Goal: Transaction & Acquisition: Subscribe to service/newsletter

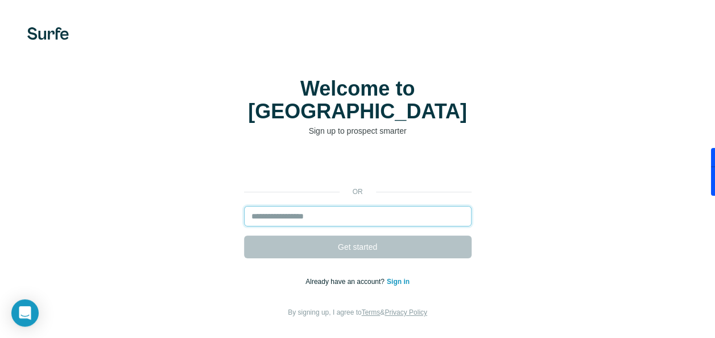
click at [337, 206] on input "email" at bounding box center [357, 216] width 227 height 20
click at [274, 206] on input "email" at bounding box center [357, 216] width 227 height 20
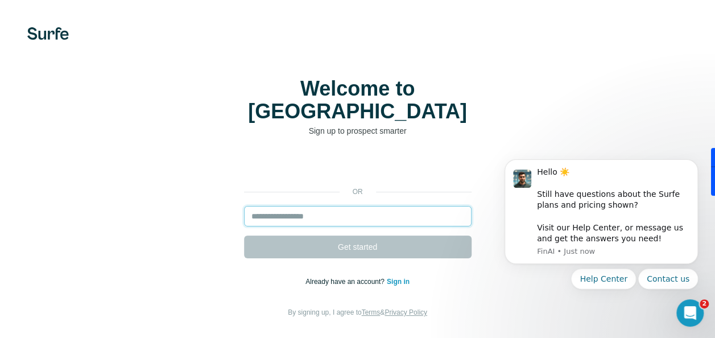
type input "**********"
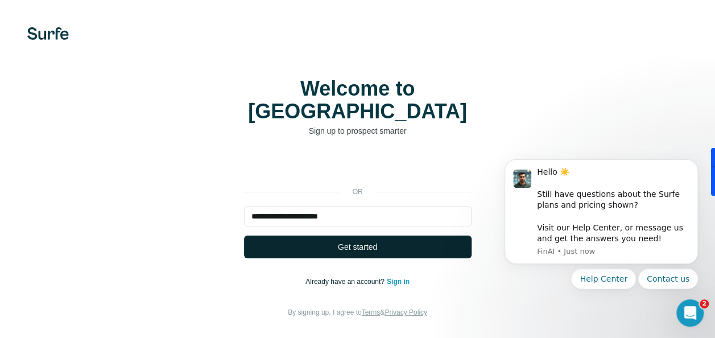
click at [374, 241] on span "Get started" at bounding box center [357, 246] width 39 height 11
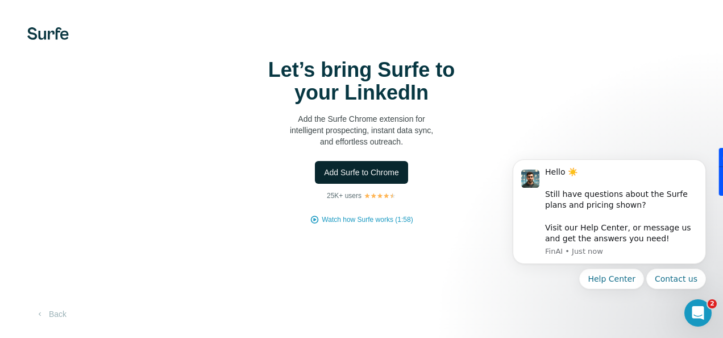
click at [358, 171] on span "Add Surfe to Chrome" at bounding box center [361, 172] width 75 height 11
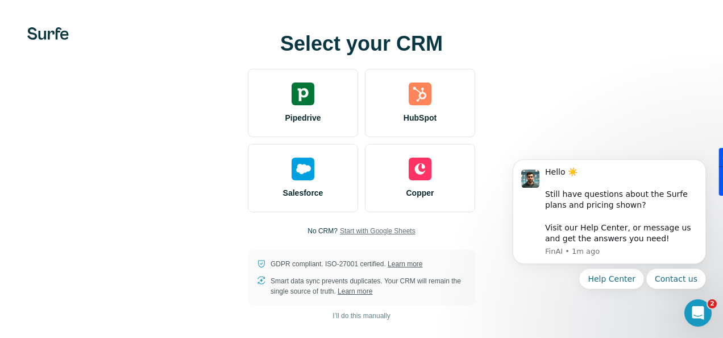
click at [383, 228] on span "Start with Google Sheets" at bounding box center [378, 231] width 76 height 10
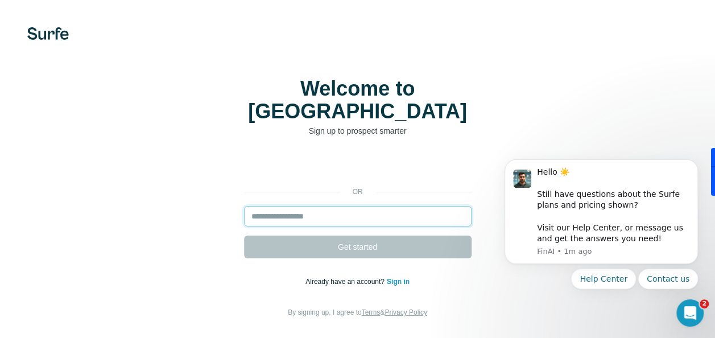
click at [325, 206] on input "email" at bounding box center [357, 216] width 227 height 20
click at [301, 206] on input "email" at bounding box center [357, 216] width 227 height 20
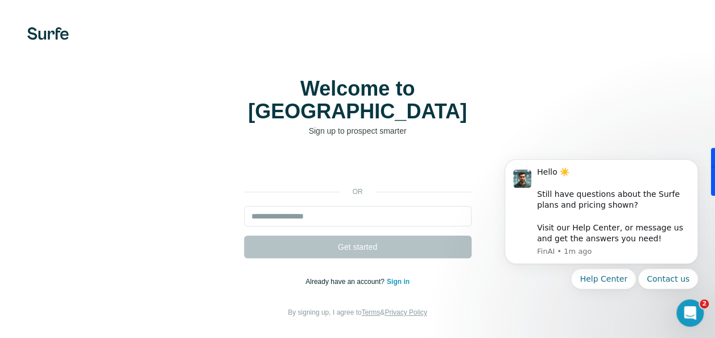
click at [172, 155] on div "or Get started Already have an account? Sign in By signing up, I agree to Terms…" at bounding box center [357, 237] width 669 height 164
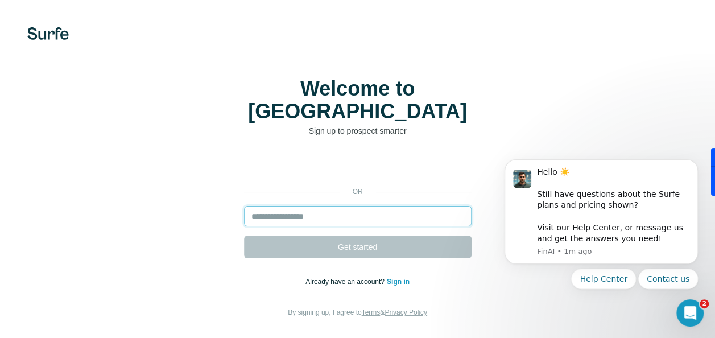
click at [282, 206] on input "email" at bounding box center [357, 216] width 227 height 20
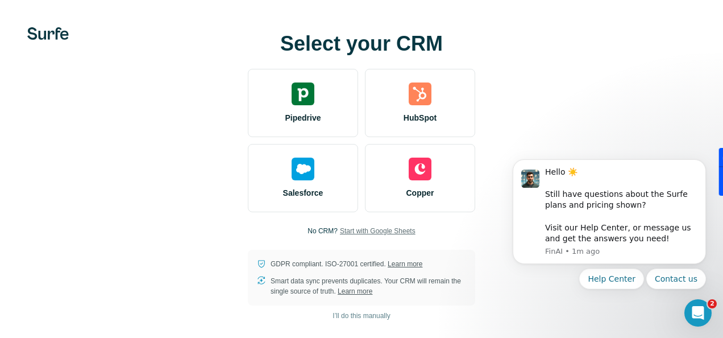
click at [384, 229] on span "Start with Google Sheets" at bounding box center [378, 231] width 76 height 10
